Goal: Task Accomplishment & Management: Complete application form

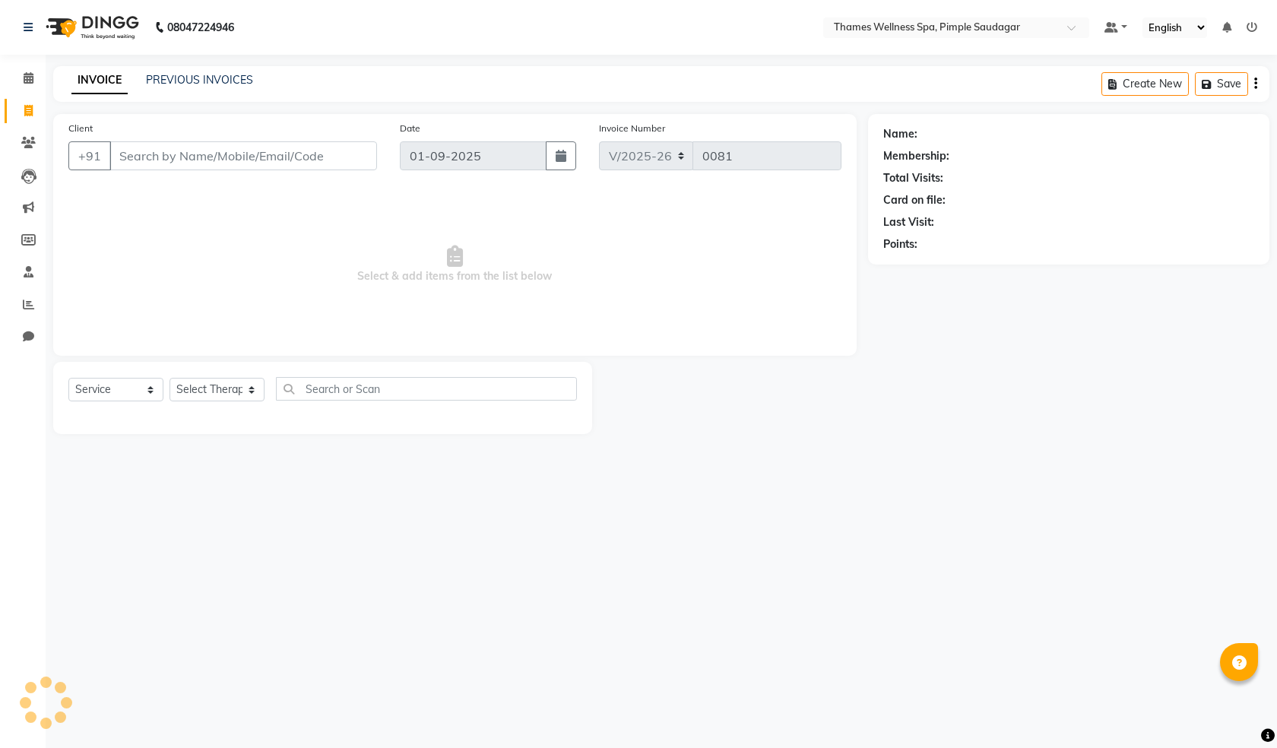
select select "8709"
select select "service"
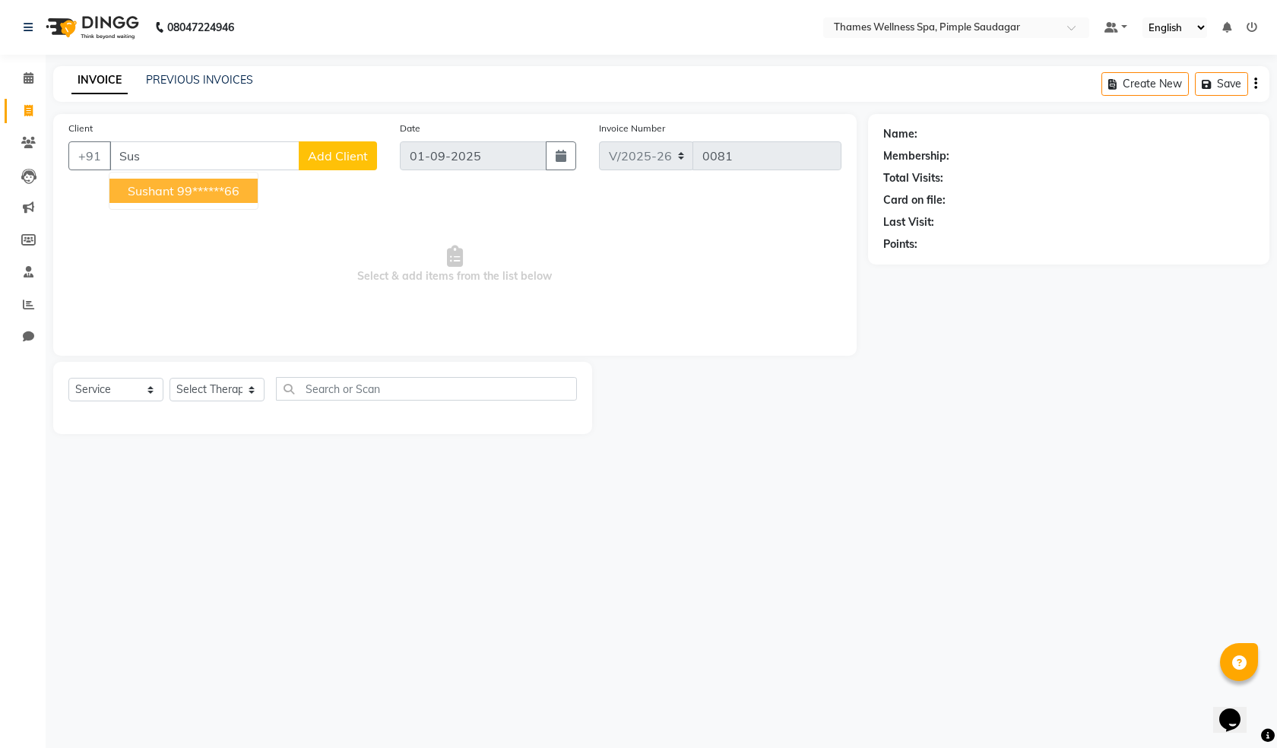
click at [174, 192] on button "Sushant 99******66" at bounding box center [183, 191] width 148 height 24
type input "99******66"
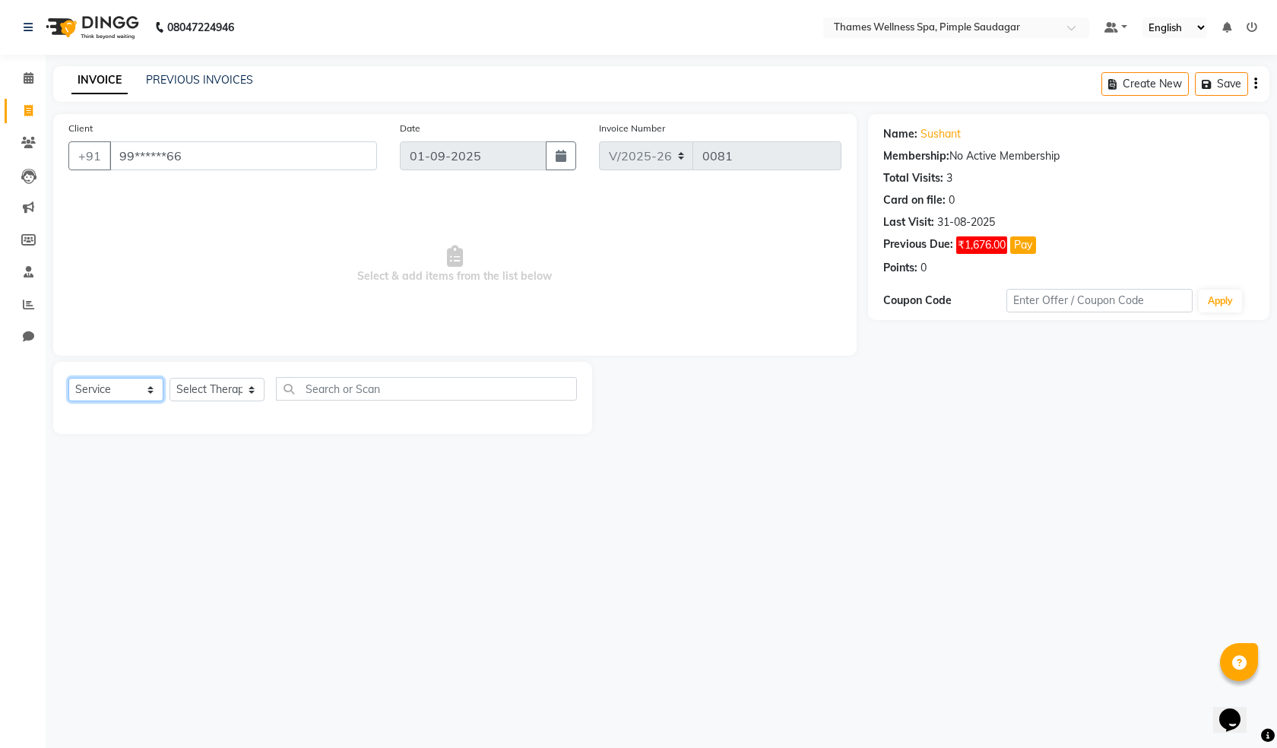
click at [130, 392] on select "Select Service Product Membership Package Voucher Prepaid Gift Card" at bounding box center [115, 390] width 95 height 24
click at [68, 378] on select "Select Service Product Membership Package Voucher Prepaid Gift Card" at bounding box center [115, 390] width 95 height 24
click at [209, 394] on select "Select Therapist [PERSON_NAME] Bem Hana kety [PERSON_NAME] Mishi [PERSON_NAME] …" at bounding box center [216, 390] width 95 height 24
select select "88612"
click at [169, 378] on select "Select Therapist [PERSON_NAME] Bem Hana kety [PERSON_NAME] Mishi [PERSON_NAME] …" at bounding box center [216, 390] width 95 height 24
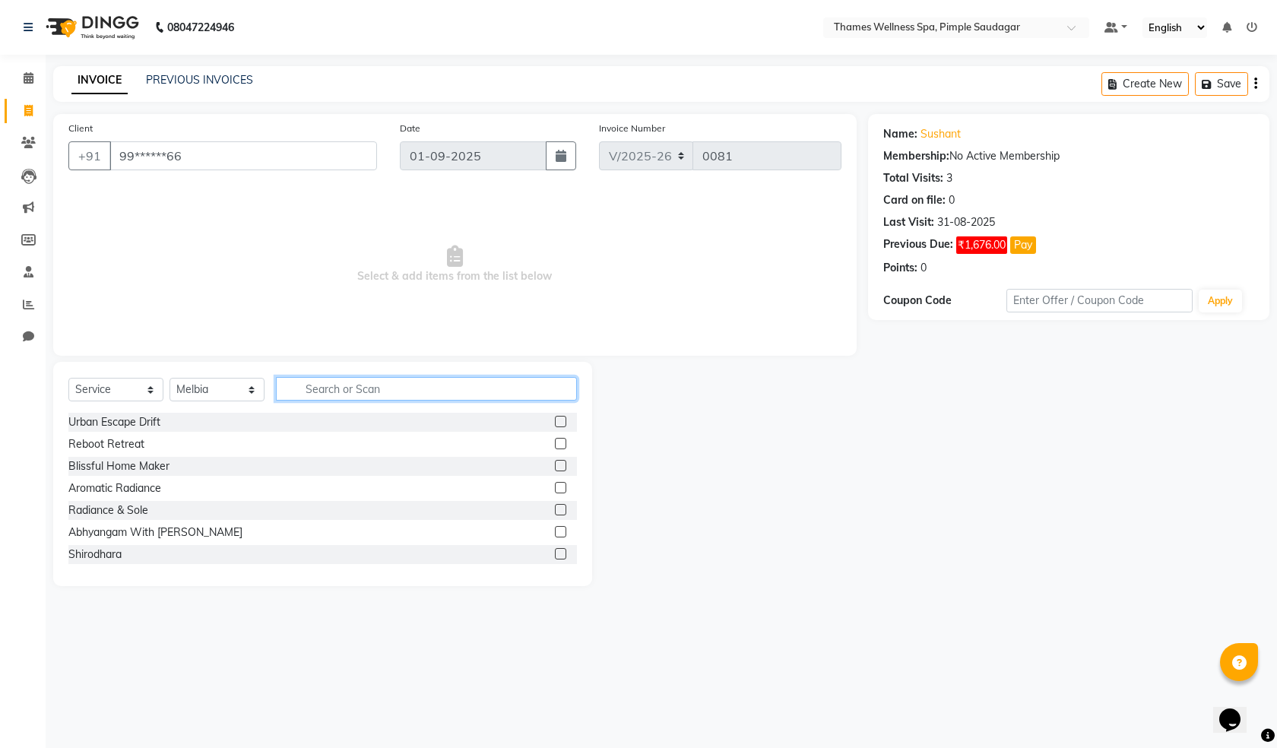
click at [331, 383] on input "text" at bounding box center [426, 389] width 301 height 24
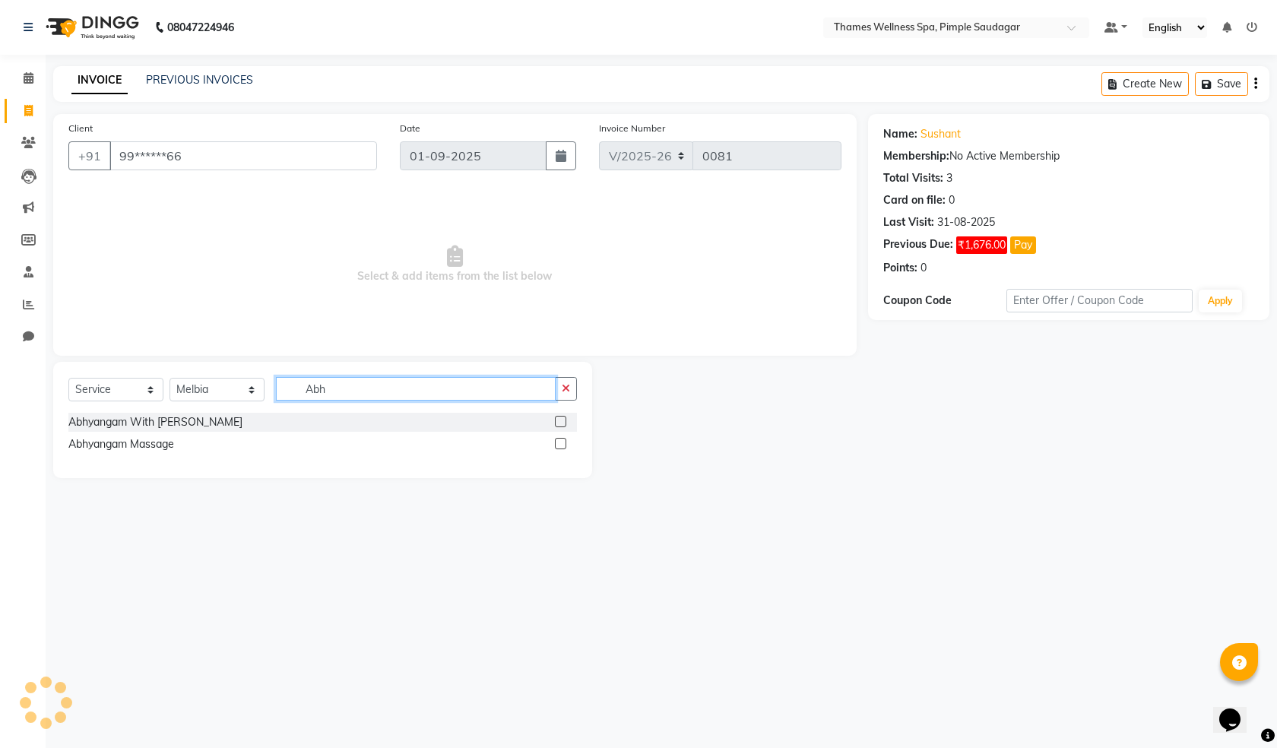
type input "Abh"
drag, startPoint x: 399, startPoint y: 376, endPoint x: 260, endPoint y: 386, distance: 139.4
click at [260, 386] on div "Select Service Product Membership Package Voucher Prepaid Gift Card Select Ther…" at bounding box center [322, 420] width 539 height 116
click at [354, 388] on input "Abh" at bounding box center [416, 389] width 280 height 24
click at [562, 448] on label at bounding box center [560, 443] width 11 height 11
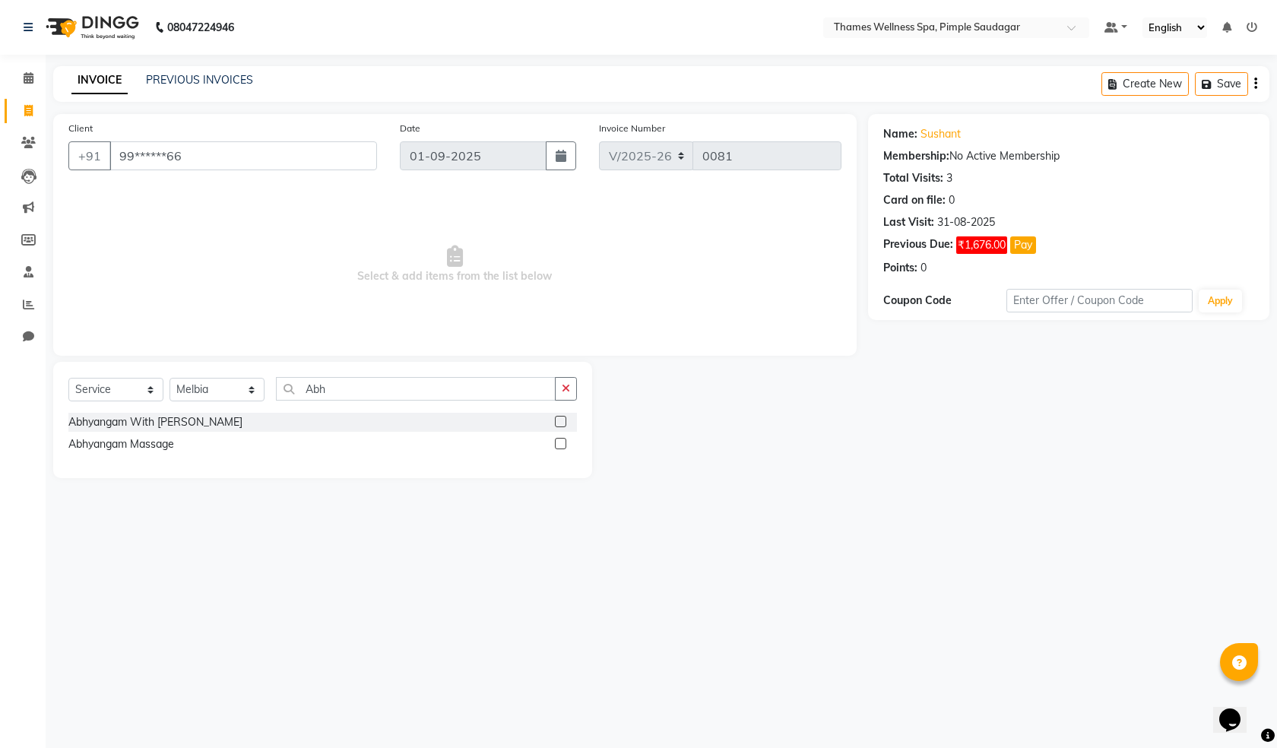
click at [562, 448] on input "checkbox" at bounding box center [560, 444] width 10 height 10
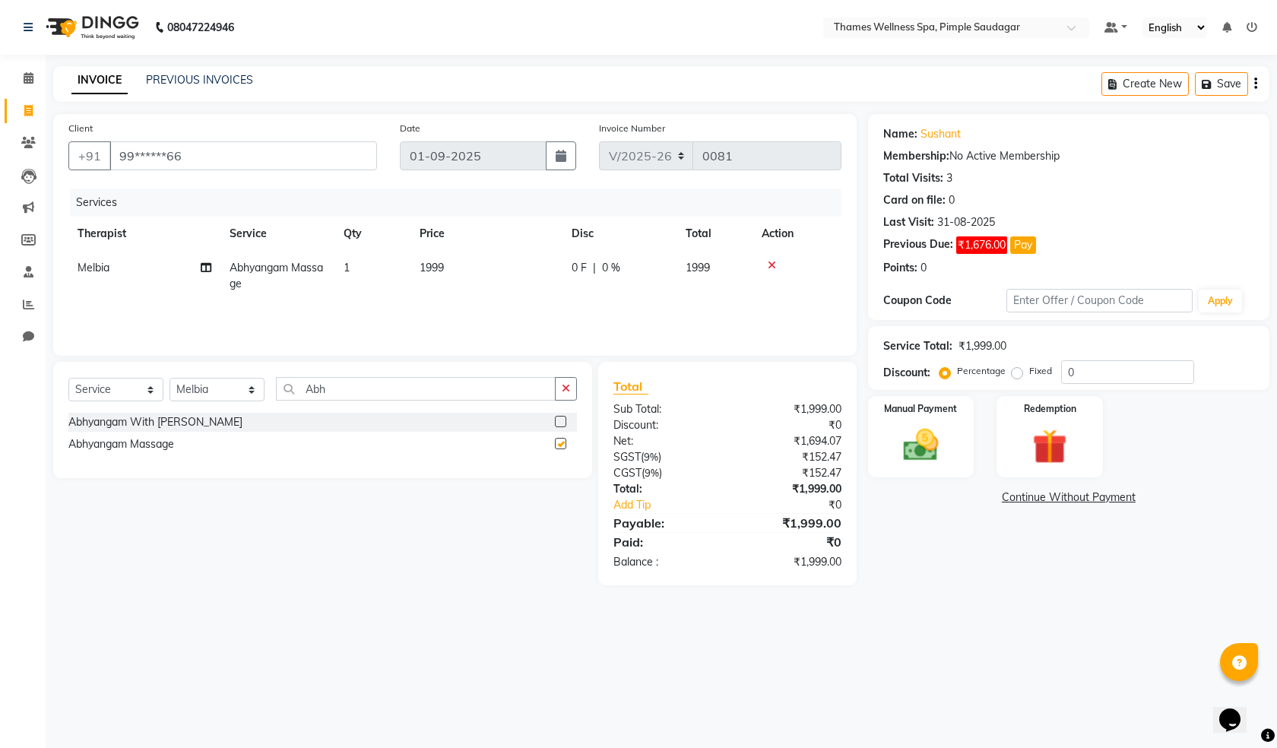
checkbox input "false"
click at [770, 264] on icon at bounding box center [772, 265] width 8 height 11
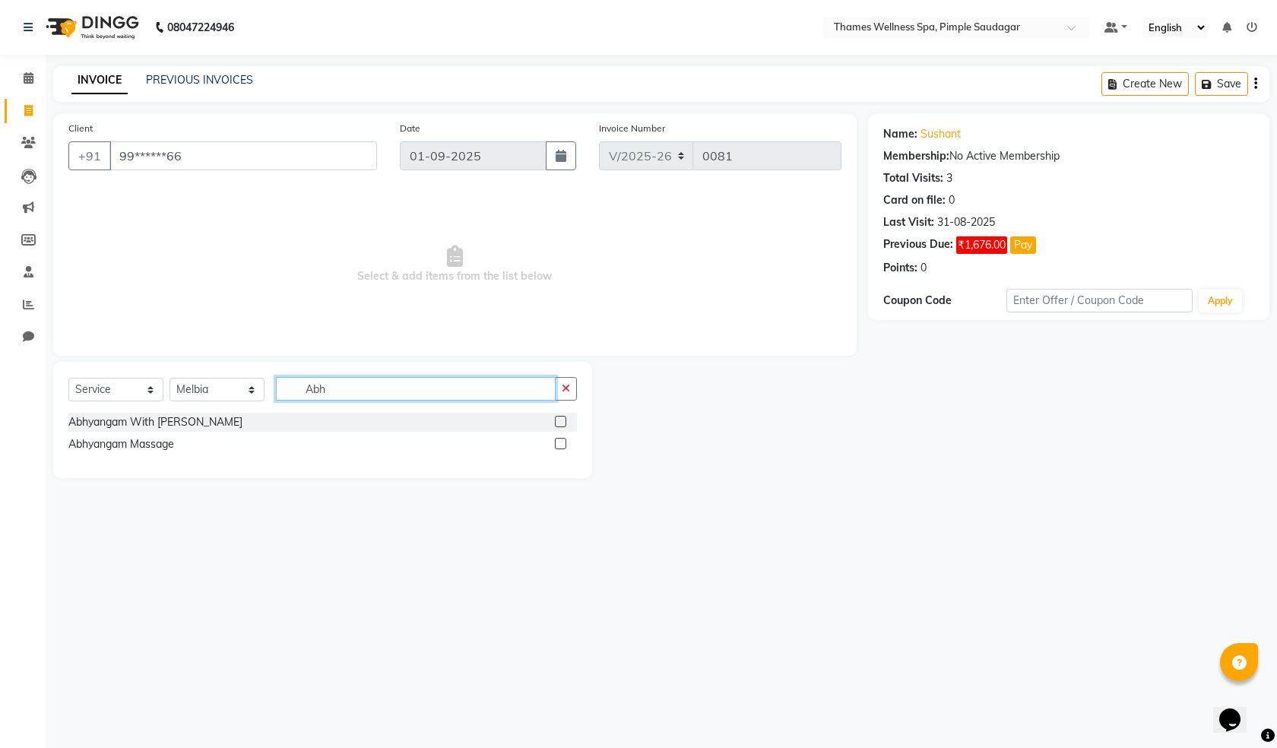
drag, startPoint x: 421, startPoint y: 388, endPoint x: 0, endPoint y: 321, distance: 426.3
click at [0, 321] on app-home "08047224946 Select Location × Thames Wellness Spa, Pimple Saudagar Default Pane…" at bounding box center [638, 250] width 1277 height 501
type input "Swe"
click at [565, 419] on label at bounding box center [560, 421] width 11 height 11
click at [565, 419] on input "checkbox" at bounding box center [560, 422] width 10 height 10
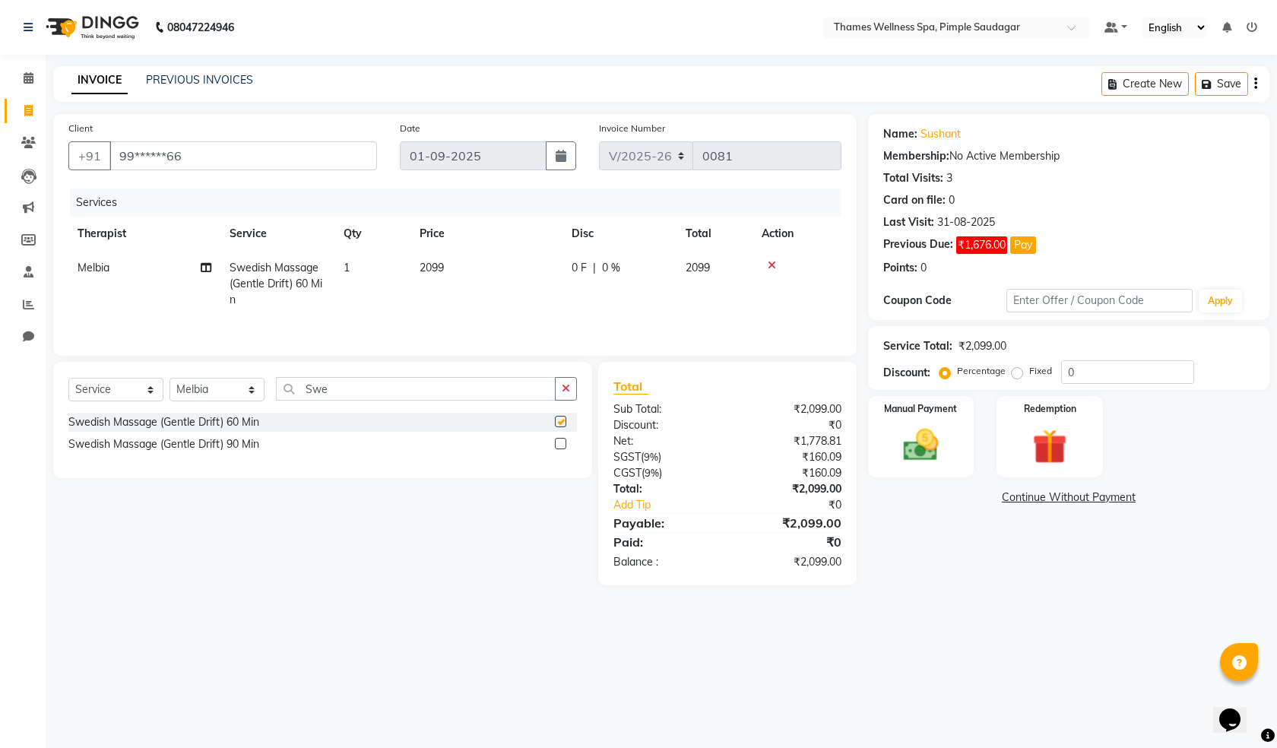
checkbox input "false"
click at [568, 391] on icon "button" at bounding box center [566, 388] width 8 height 11
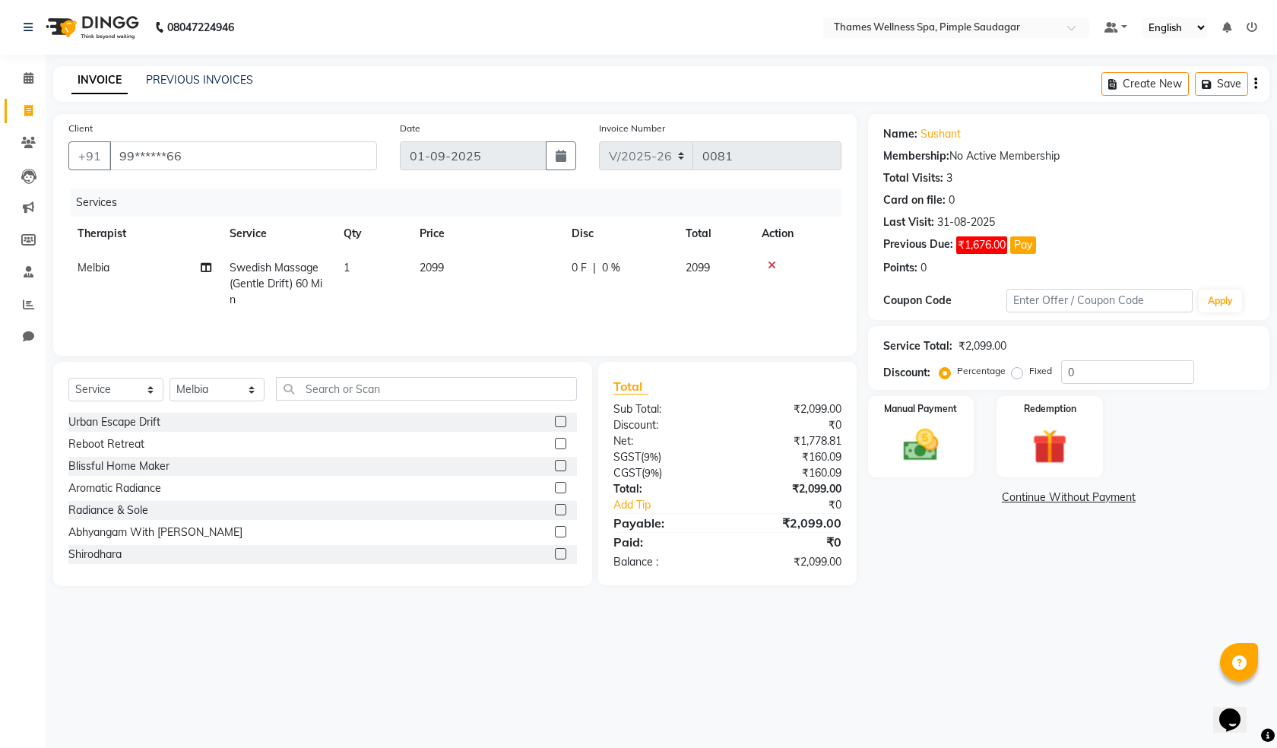
click at [769, 269] on icon at bounding box center [772, 265] width 8 height 11
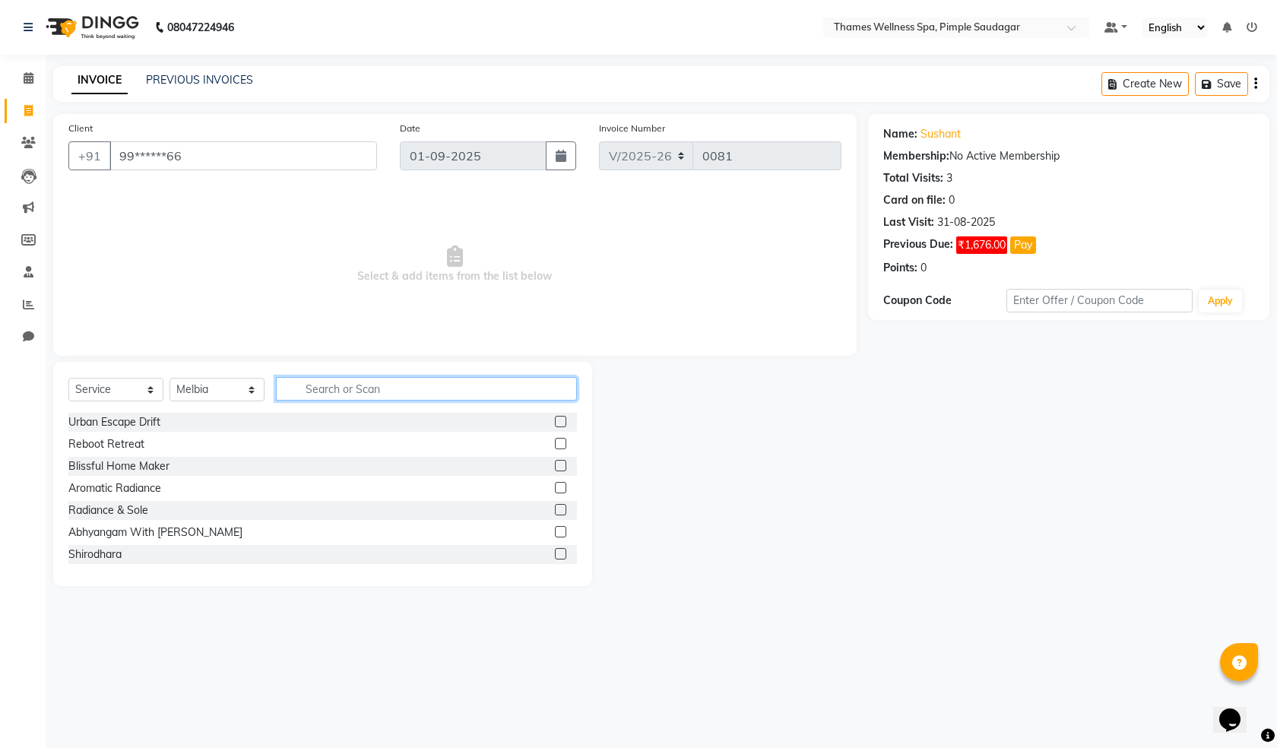
click at [404, 394] on input "text" at bounding box center [426, 389] width 301 height 24
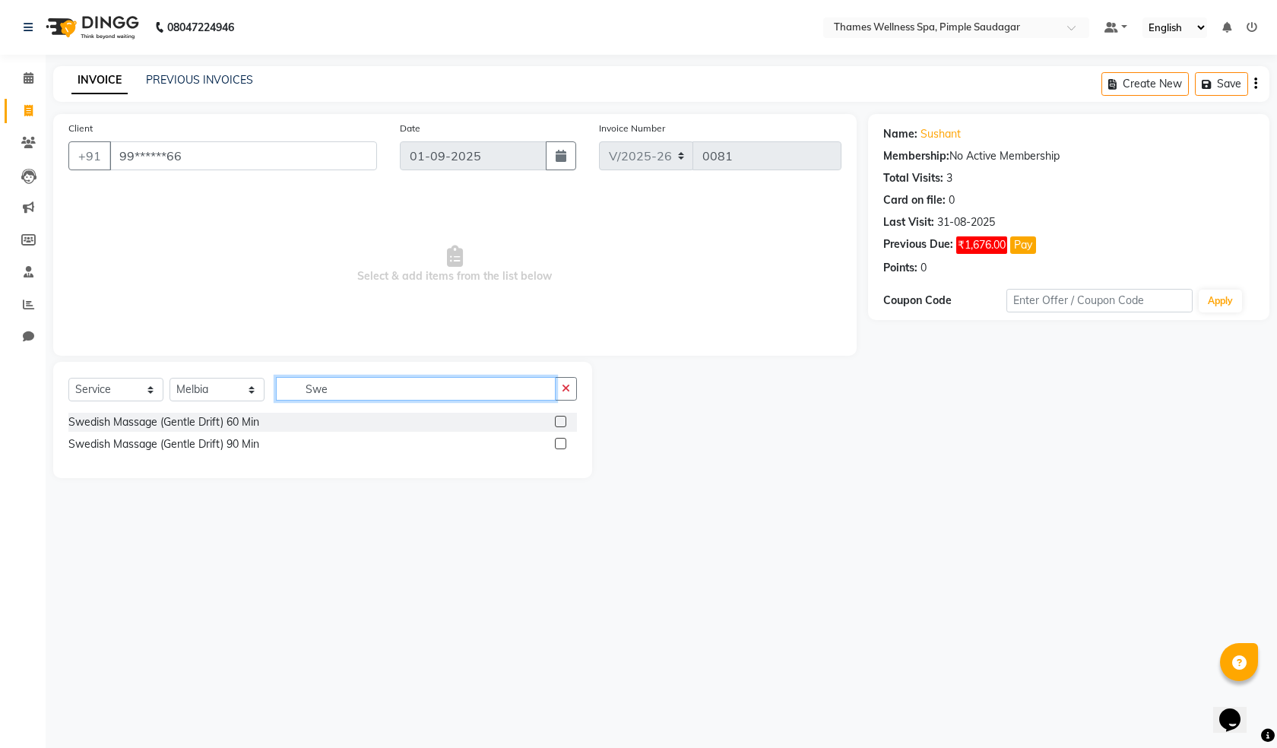
type input "Swe"
click at [562, 416] on label at bounding box center [560, 421] width 11 height 11
click at [562, 417] on input "checkbox" at bounding box center [560, 422] width 10 height 10
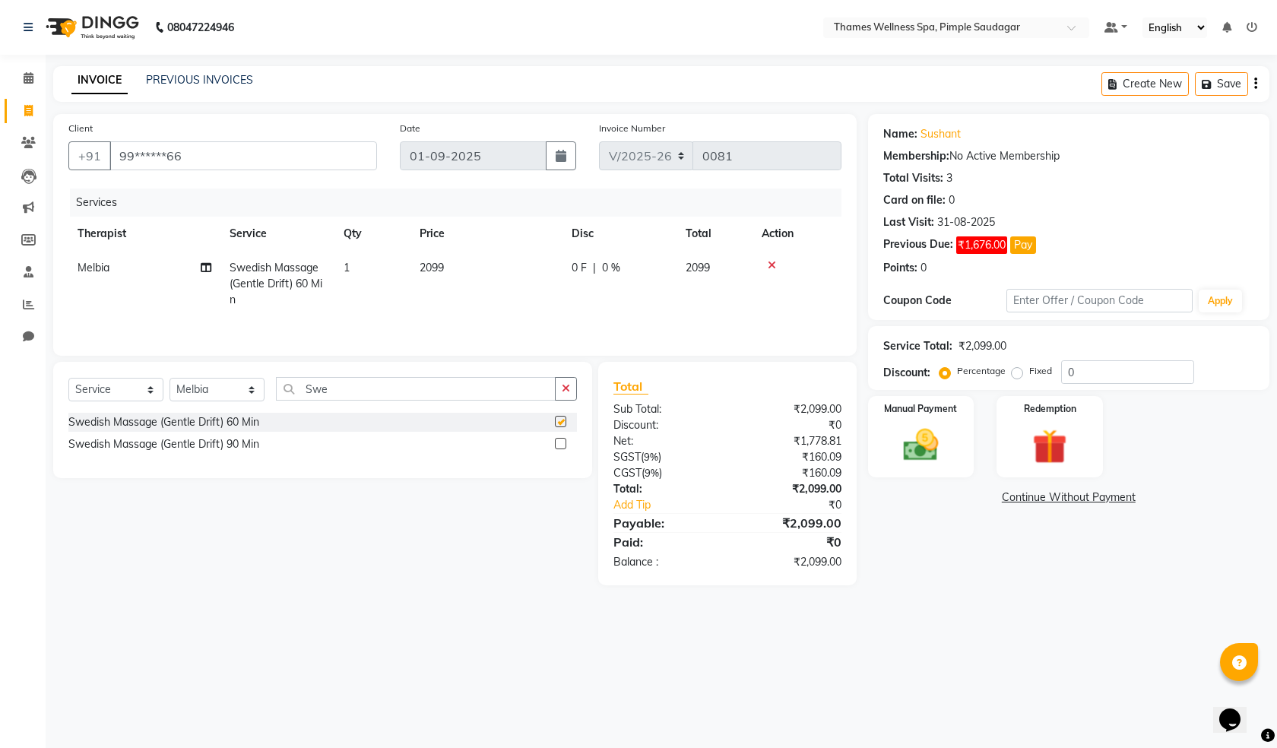
checkbox input "false"
drag, startPoint x: 377, startPoint y: 385, endPoint x: 46, endPoint y: 375, distance: 331.5
click at [53, 375] on div "Select Service Product Membership Package Voucher Prepaid Gift Card Select Ther…" at bounding box center [322, 420] width 539 height 116
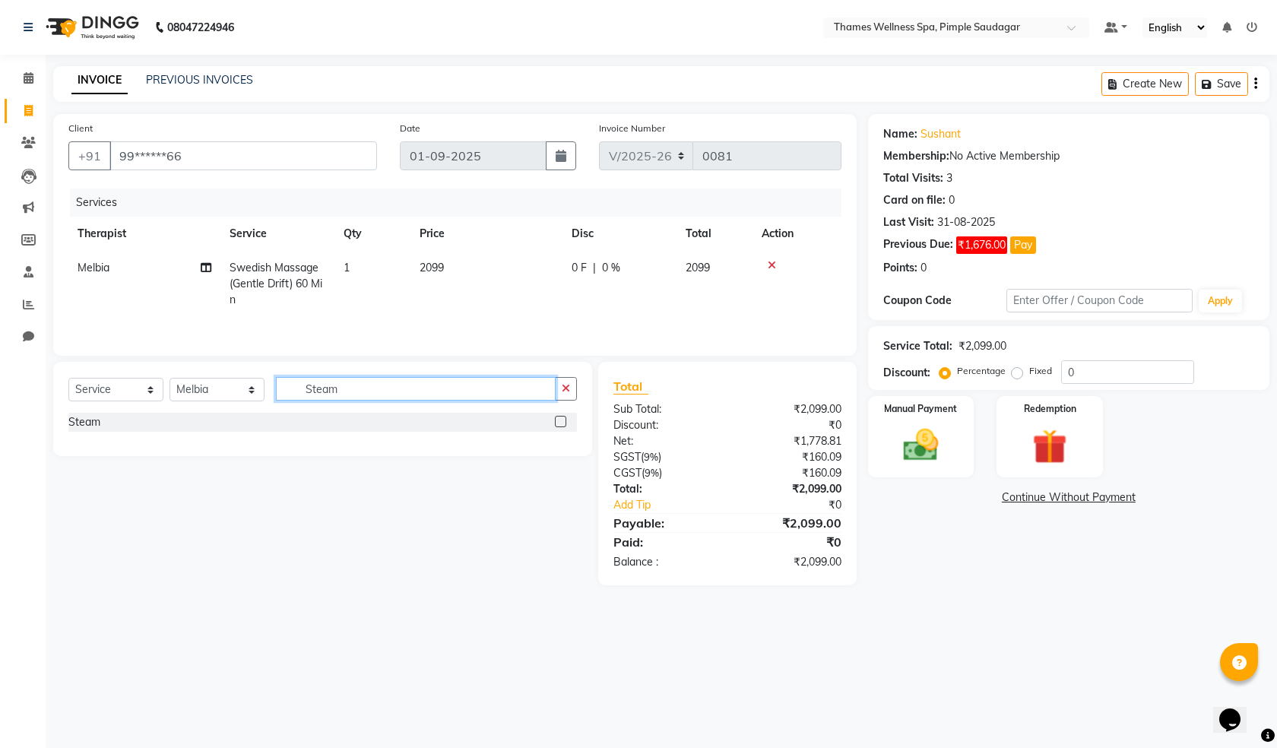
type input "Steam"
click at [562, 419] on label at bounding box center [560, 421] width 11 height 11
click at [562, 419] on input "checkbox" at bounding box center [560, 422] width 10 height 10
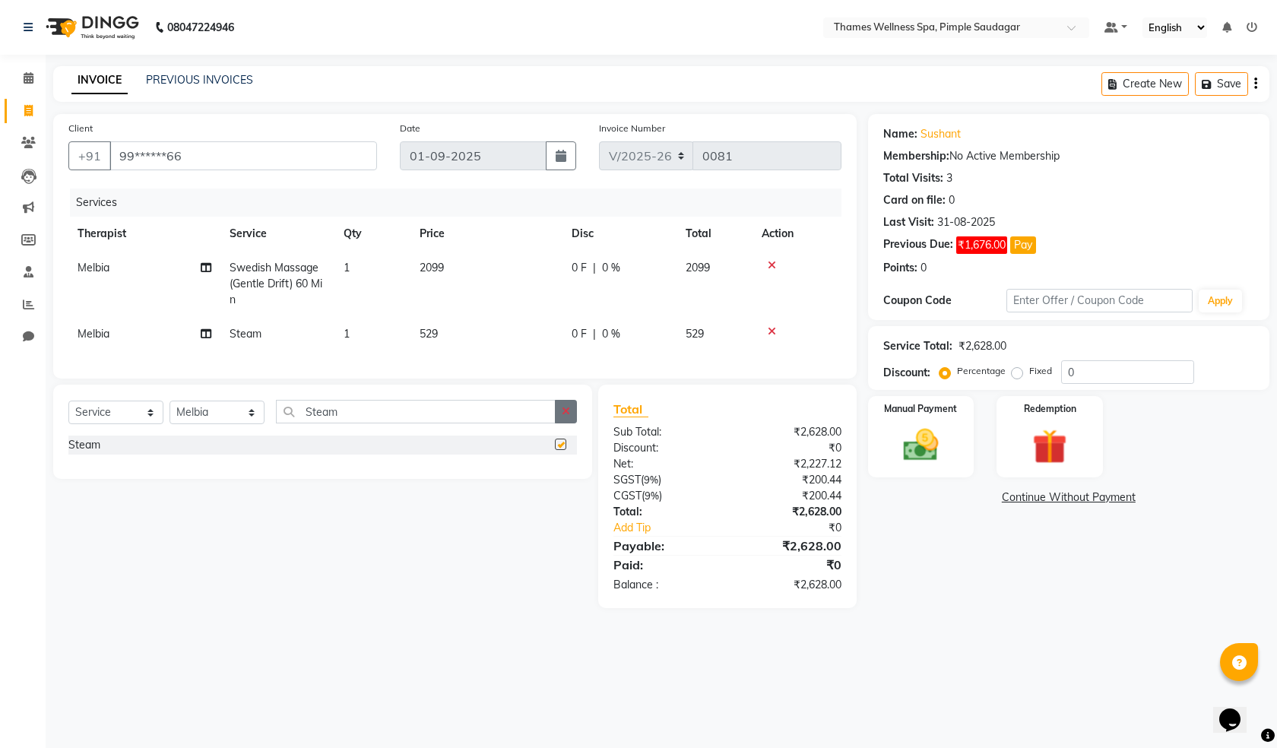
checkbox input "false"
click at [911, 451] on img at bounding box center [921, 445] width 59 height 42
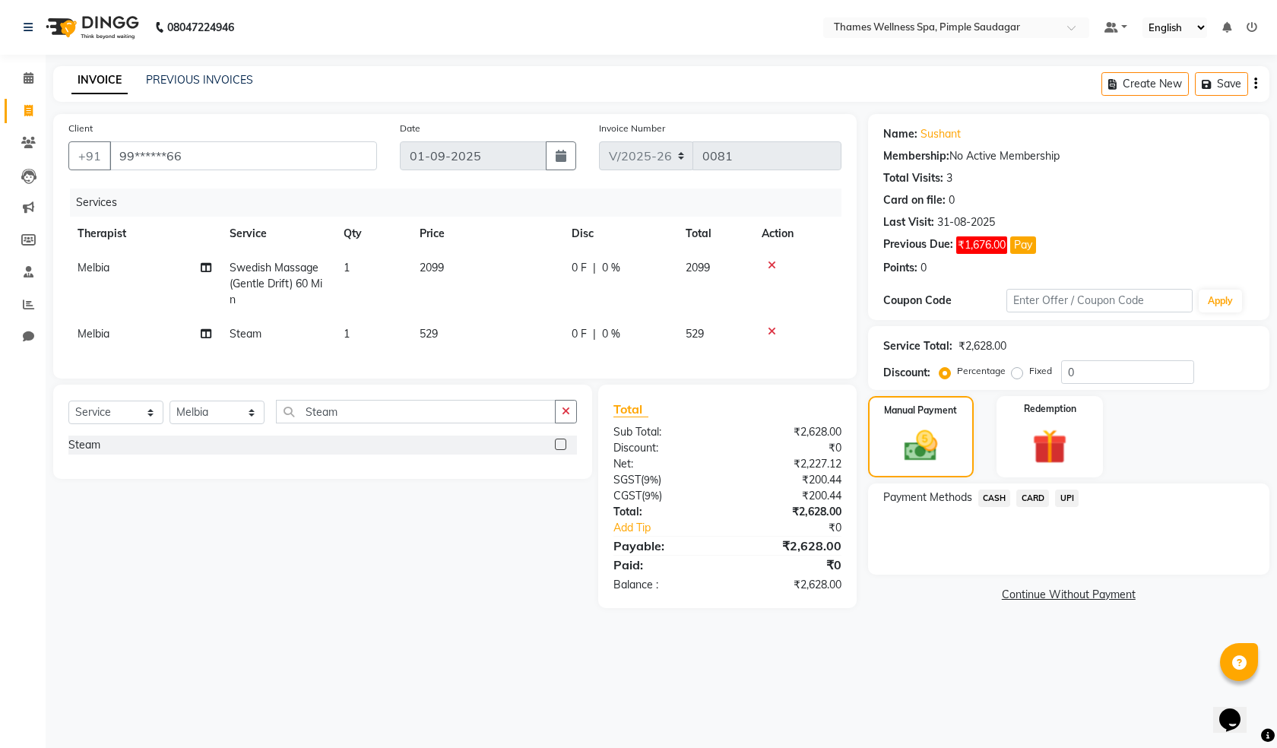
click at [1066, 499] on span "UPI" at bounding box center [1067, 497] width 24 height 17
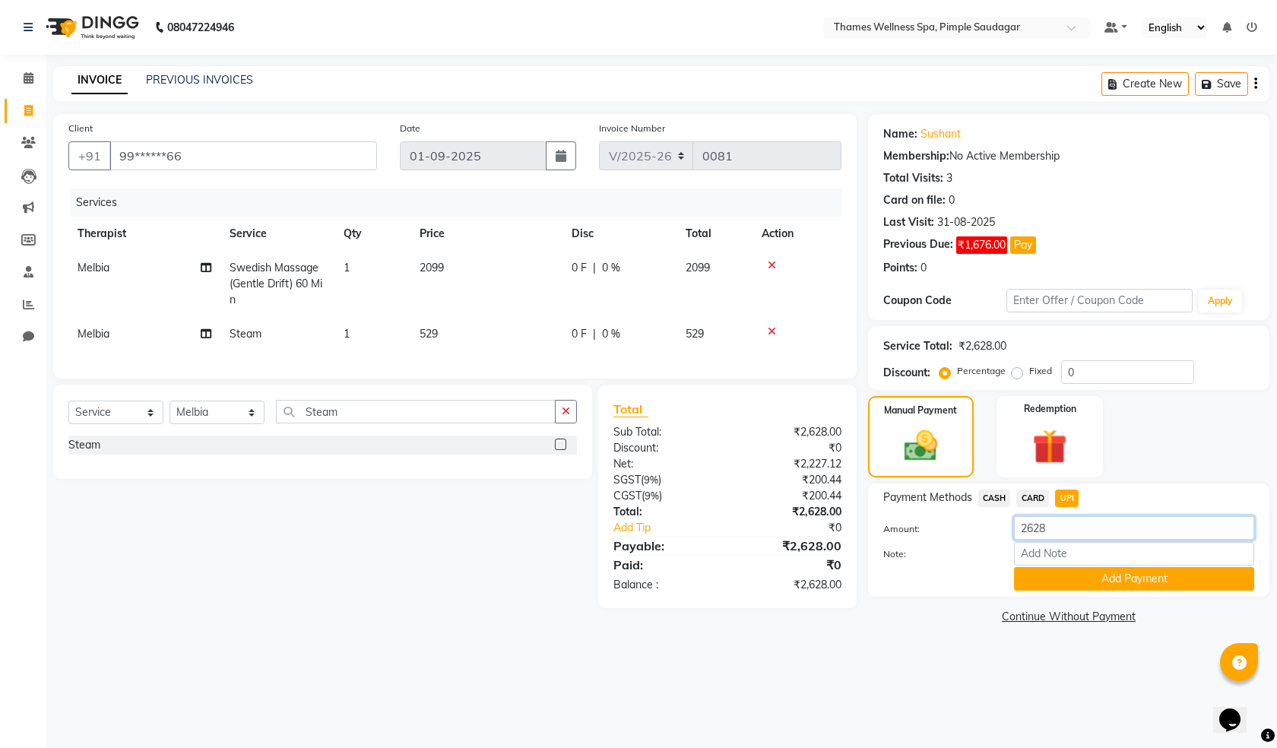
drag, startPoint x: 1075, startPoint y: 521, endPoint x: 673, endPoint y: 574, distance: 406.2
click at [717, 568] on div "Client +91 99******66 Date [DATE] Invoice Number V/2025 V/[PHONE_NUMBER] Servic…" at bounding box center [661, 371] width 1239 height 514
type input "2100"
click at [1129, 579] on button "Add Payment" at bounding box center [1134, 579] width 240 height 24
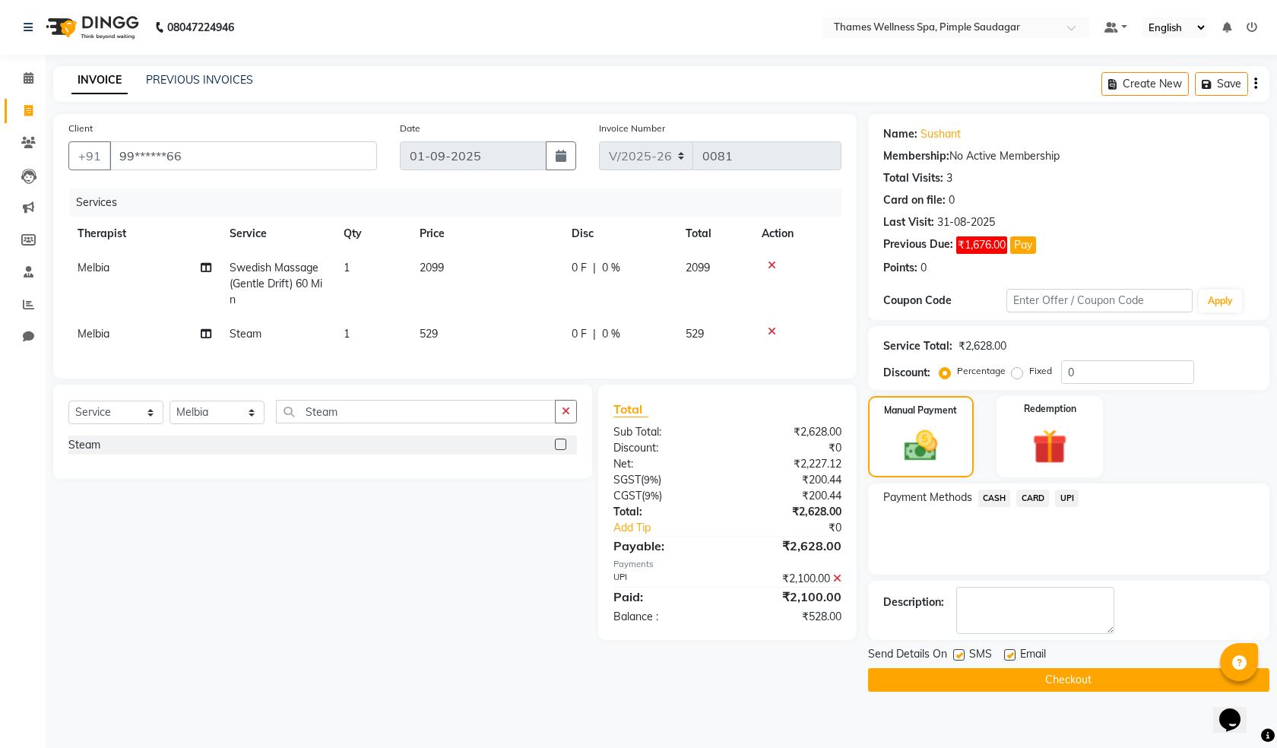
click at [1047, 673] on button "Checkout" at bounding box center [1068, 680] width 401 height 24
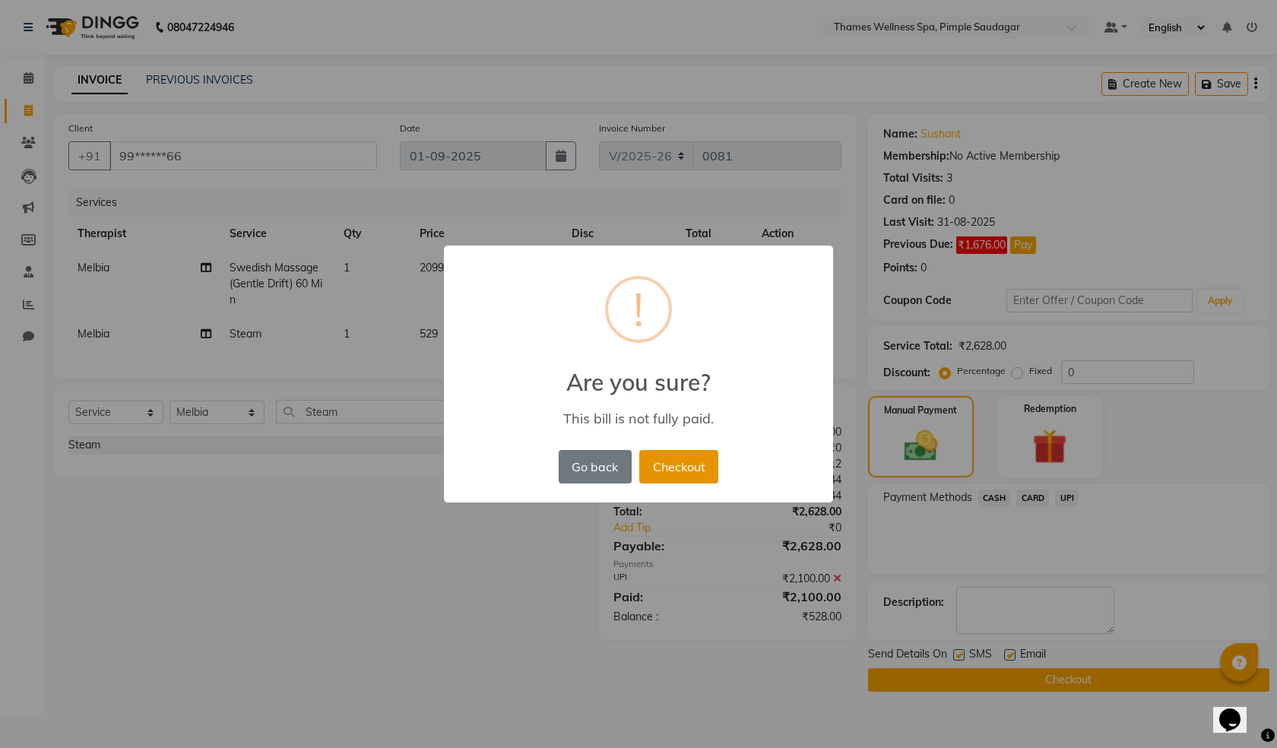
click at [674, 455] on button "Checkout" at bounding box center [678, 466] width 79 height 33
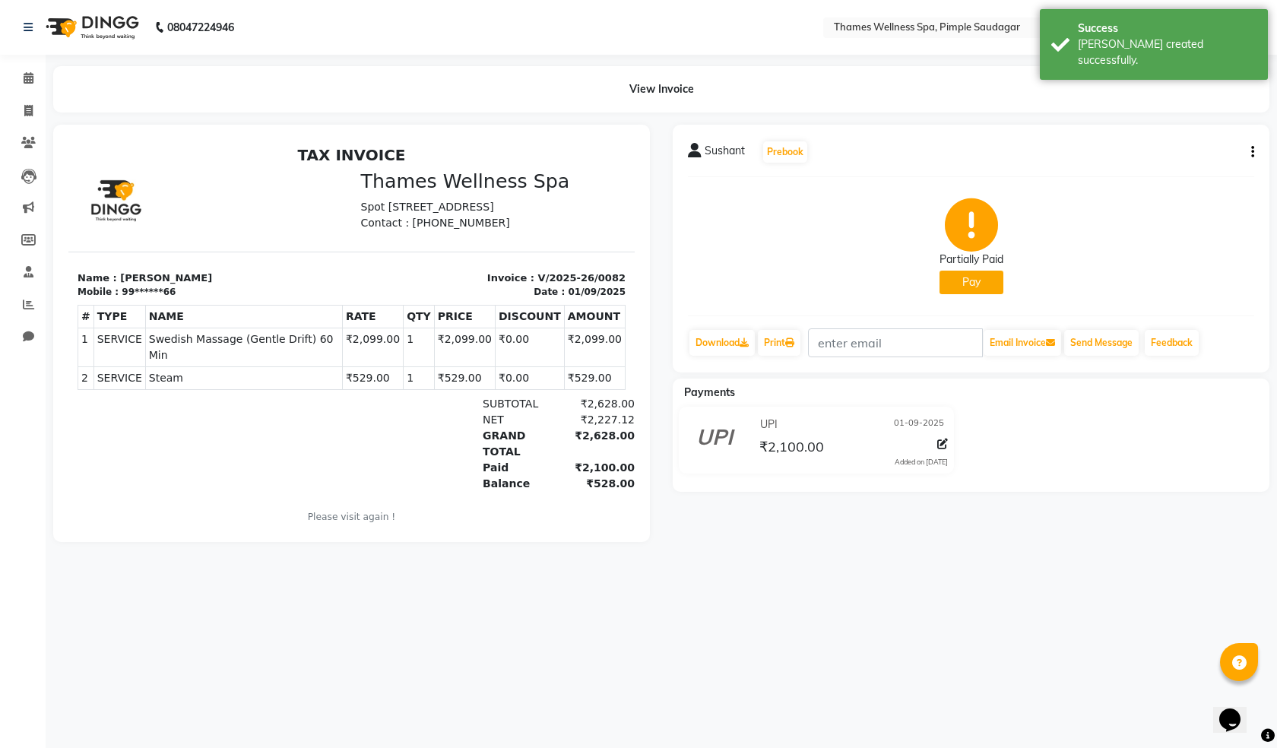
select select "8709"
select select "service"
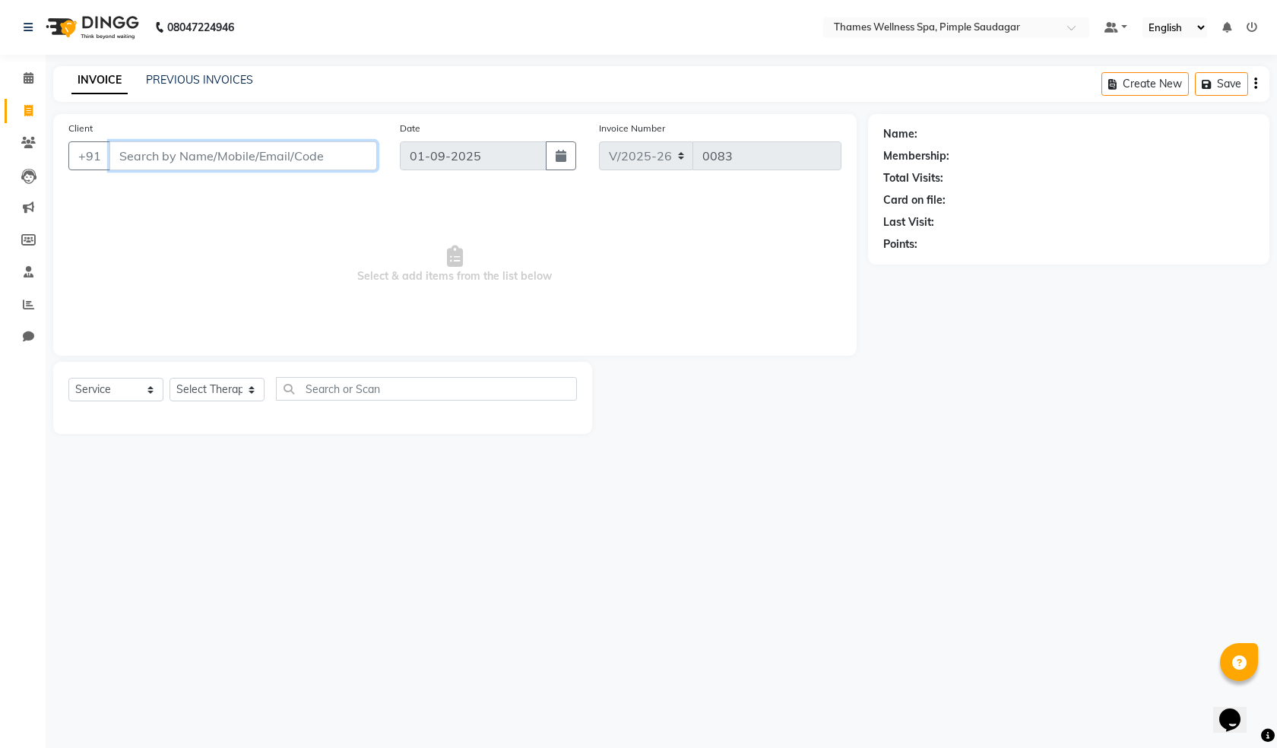
click at [131, 158] on input "Client" at bounding box center [243, 155] width 268 height 29
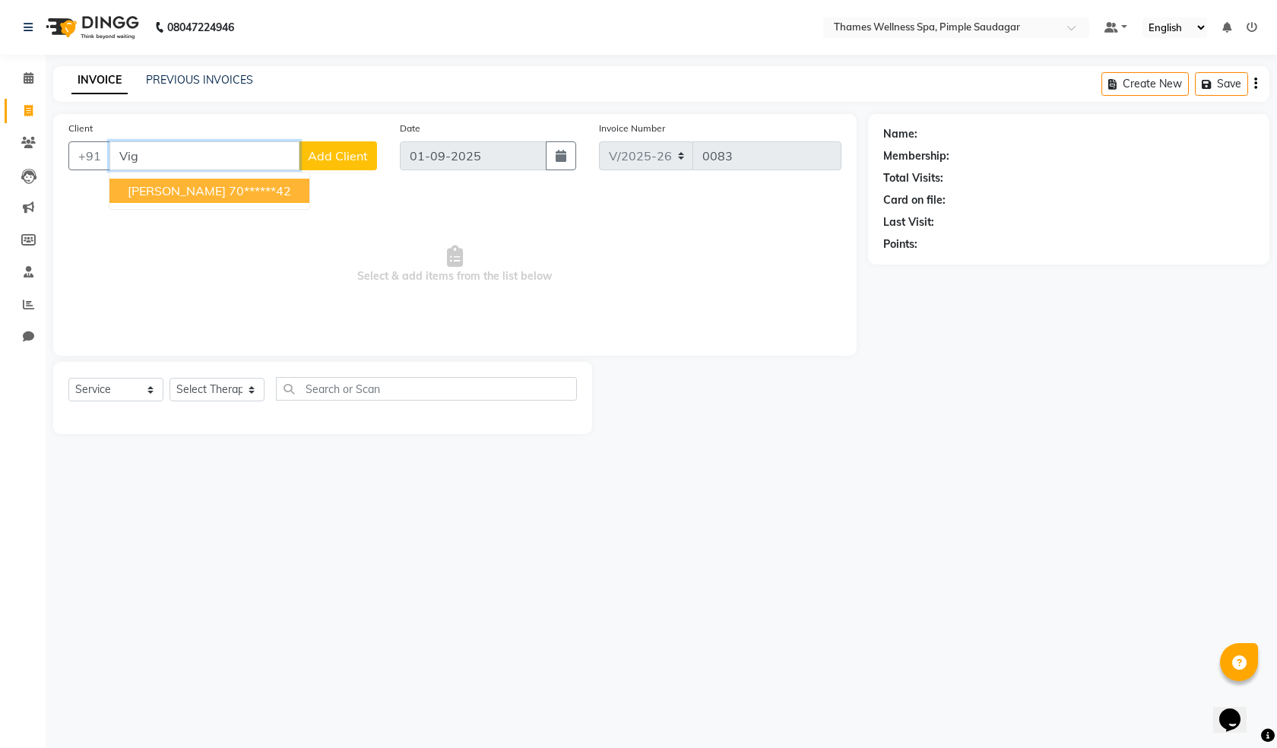
click at [250, 193] on ngb-highlight "70******42" at bounding box center [260, 190] width 62 height 15
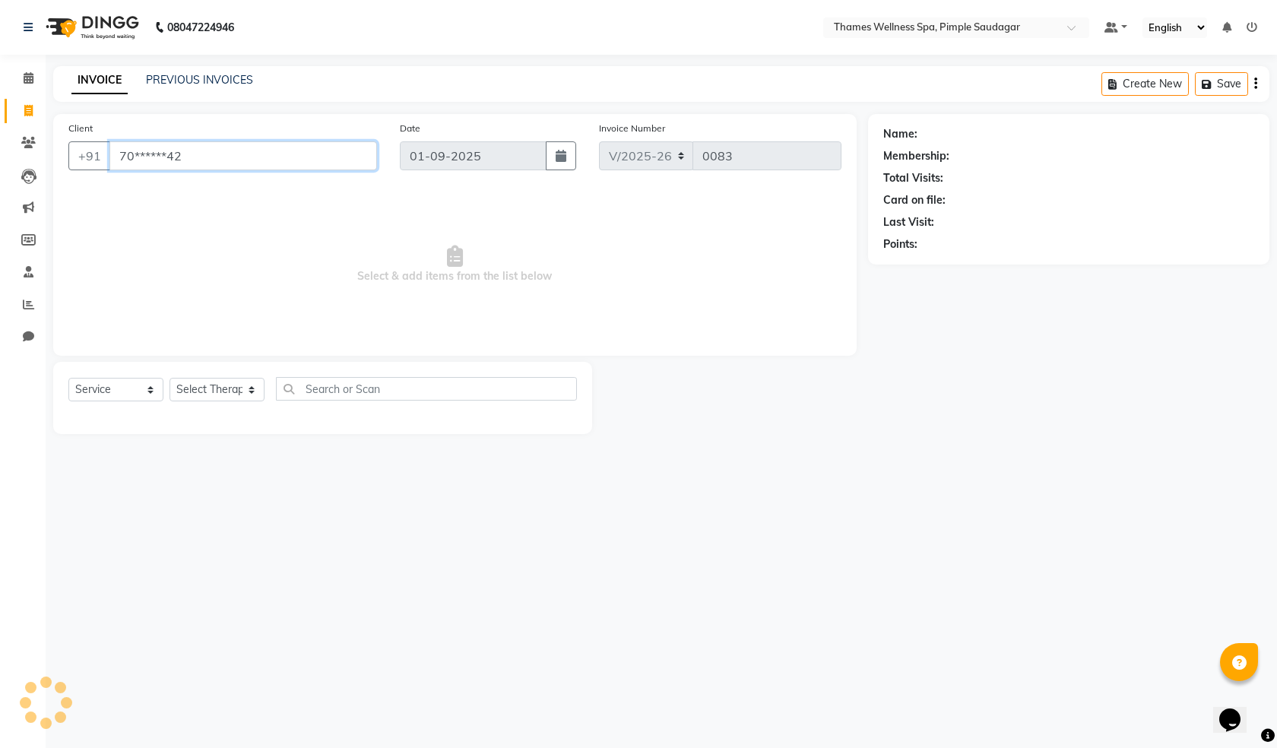
type input "70******42"
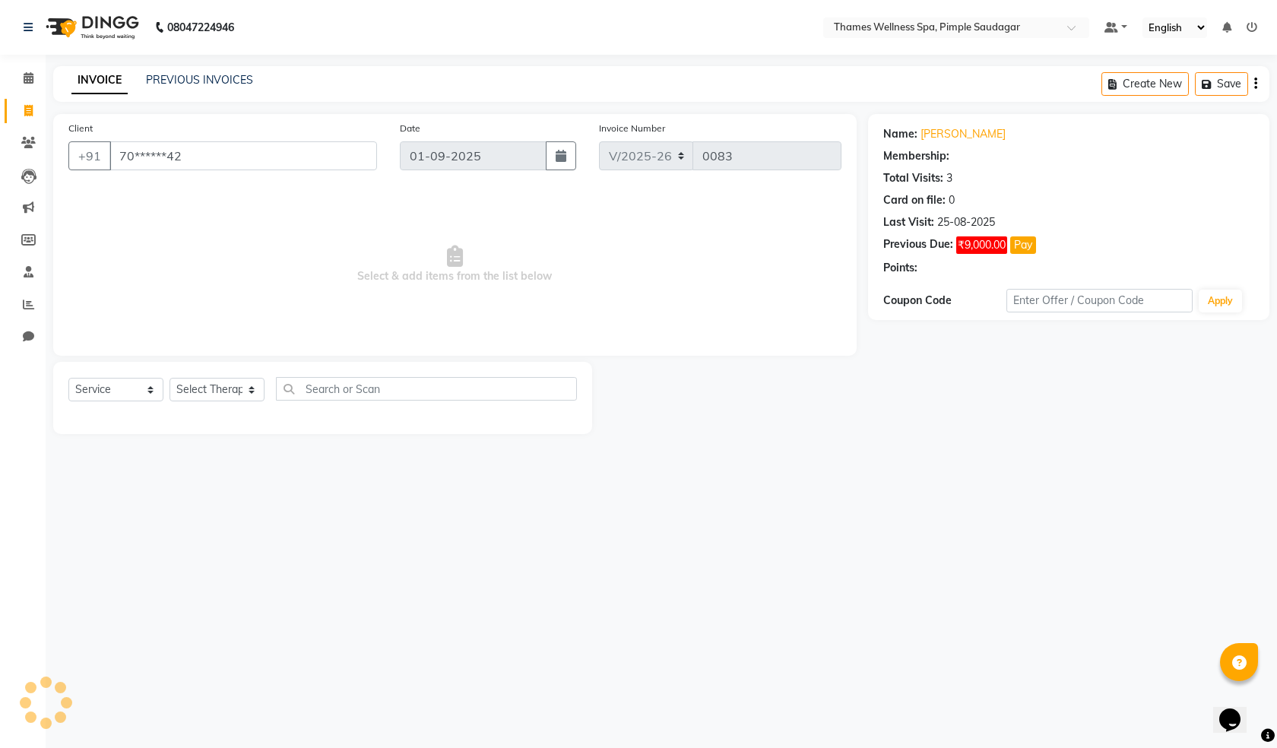
select select "1: Object"
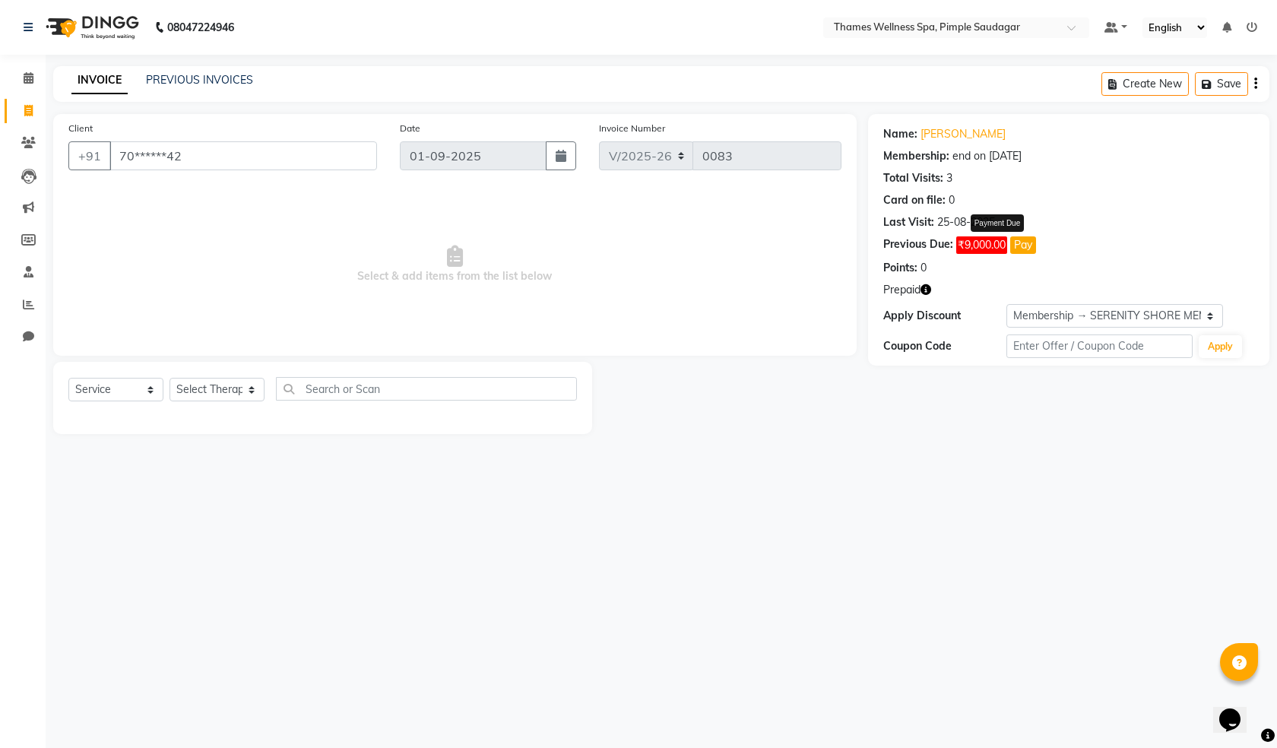
click at [1012, 243] on button "Pay" at bounding box center [1023, 244] width 26 height 17
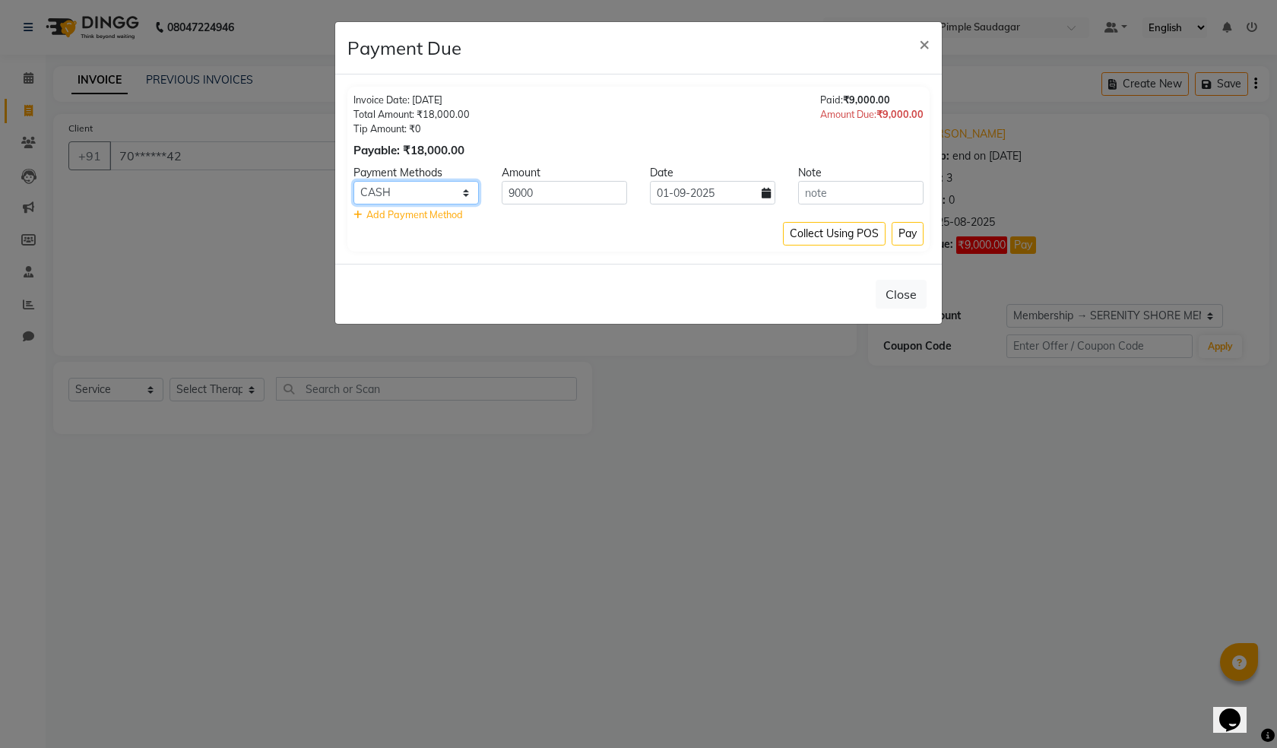
click at [464, 198] on select "CASH CARD UPI" at bounding box center [415, 193] width 125 height 24
select select "8"
click at [353, 181] on select "CASH CARD UPI" at bounding box center [415, 193] width 125 height 24
click at [901, 242] on button "Pay" at bounding box center [908, 234] width 32 height 24
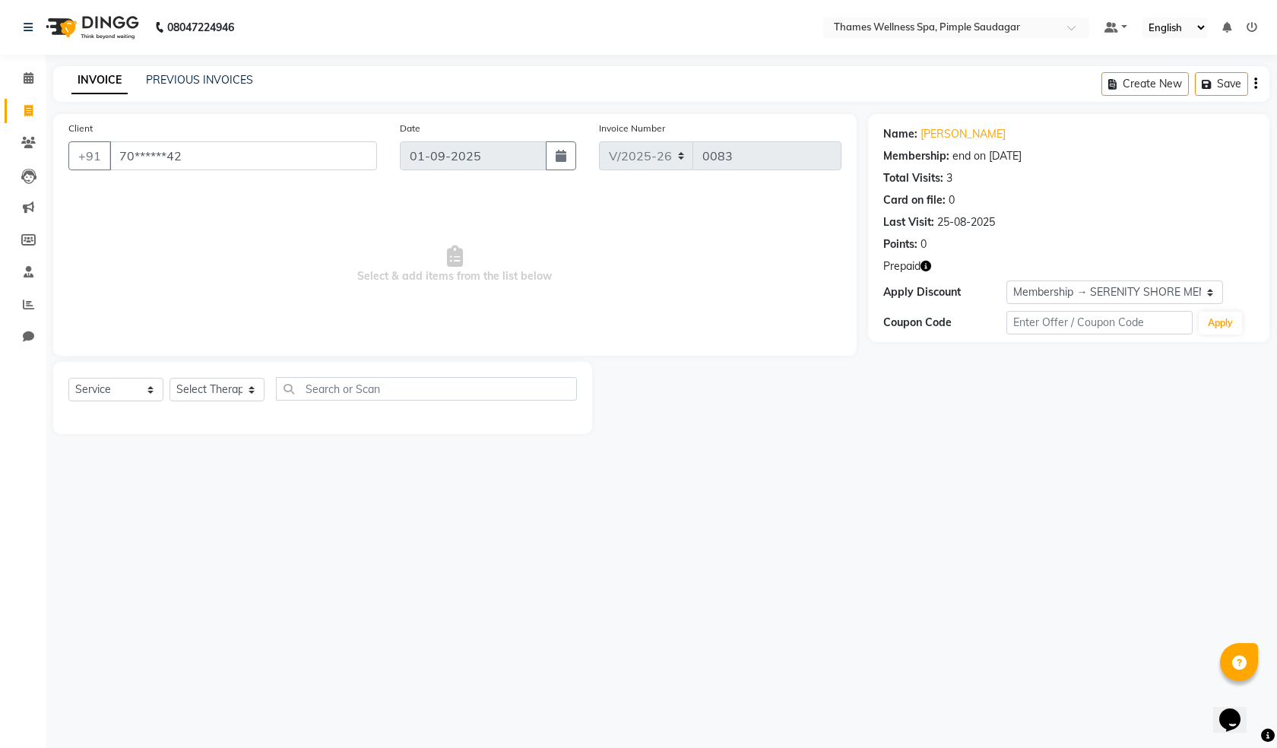
click at [775, 232] on span "Select & add items from the list below" at bounding box center [454, 264] width 773 height 152
click at [949, 130] on link "[PERSON_NAME]" at bounding box center [962, 134] width 85 height 16
